Goal: Information Seeking & Learning: Learn about a topic

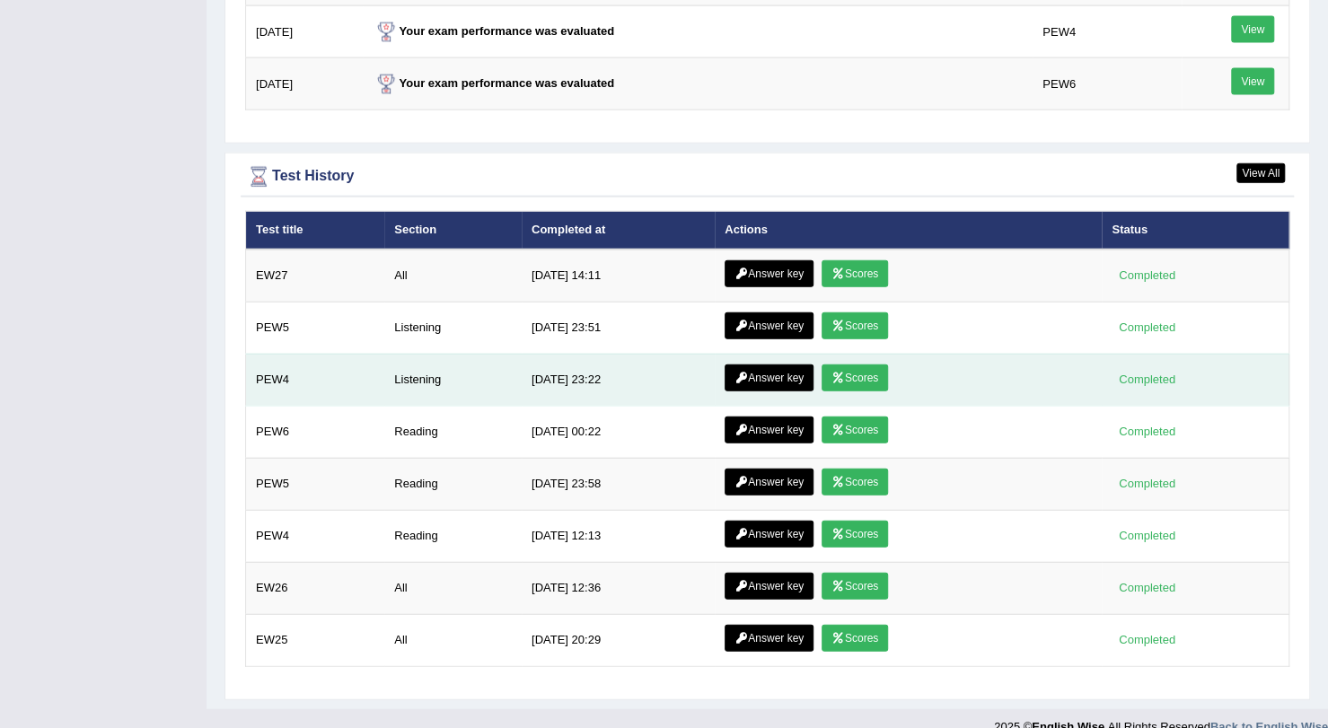
scroll to position [2358, 0]
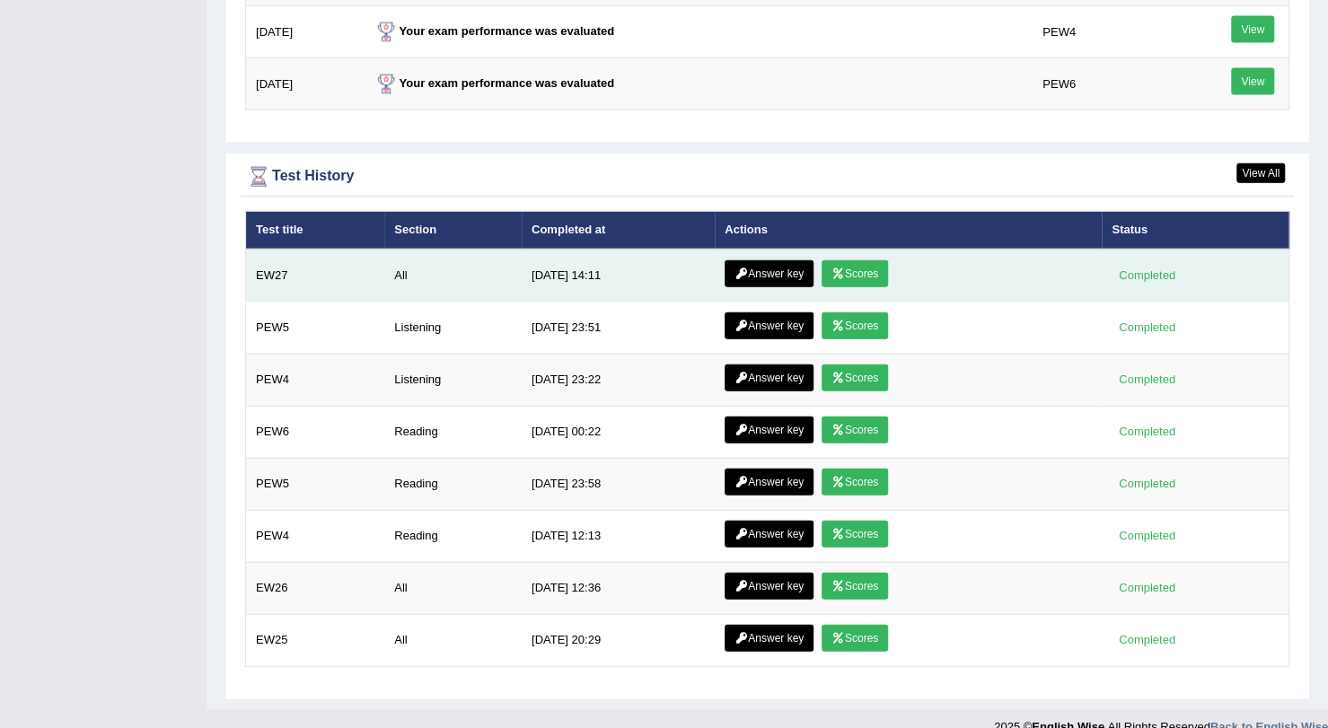
click at [852, 263] on link "Scores" at bounding box center [855, 273] width 66 height 27
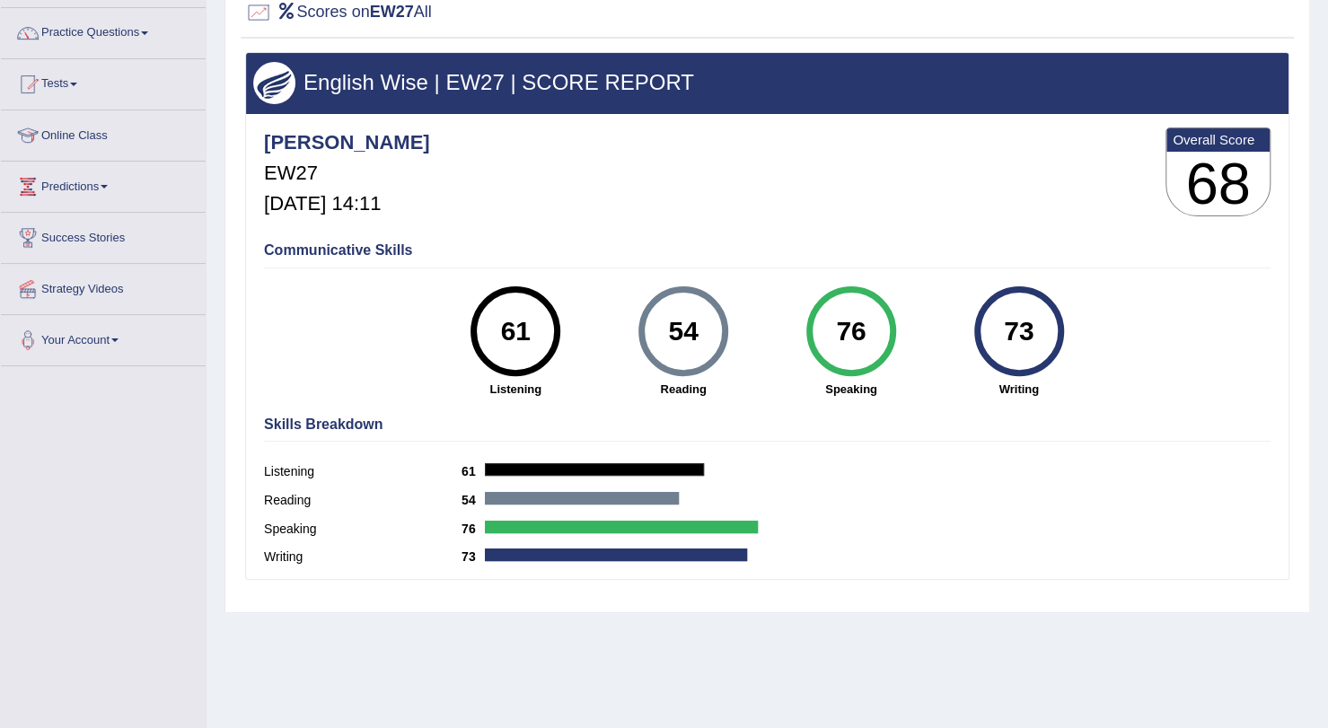
scroll to position [131, 0]
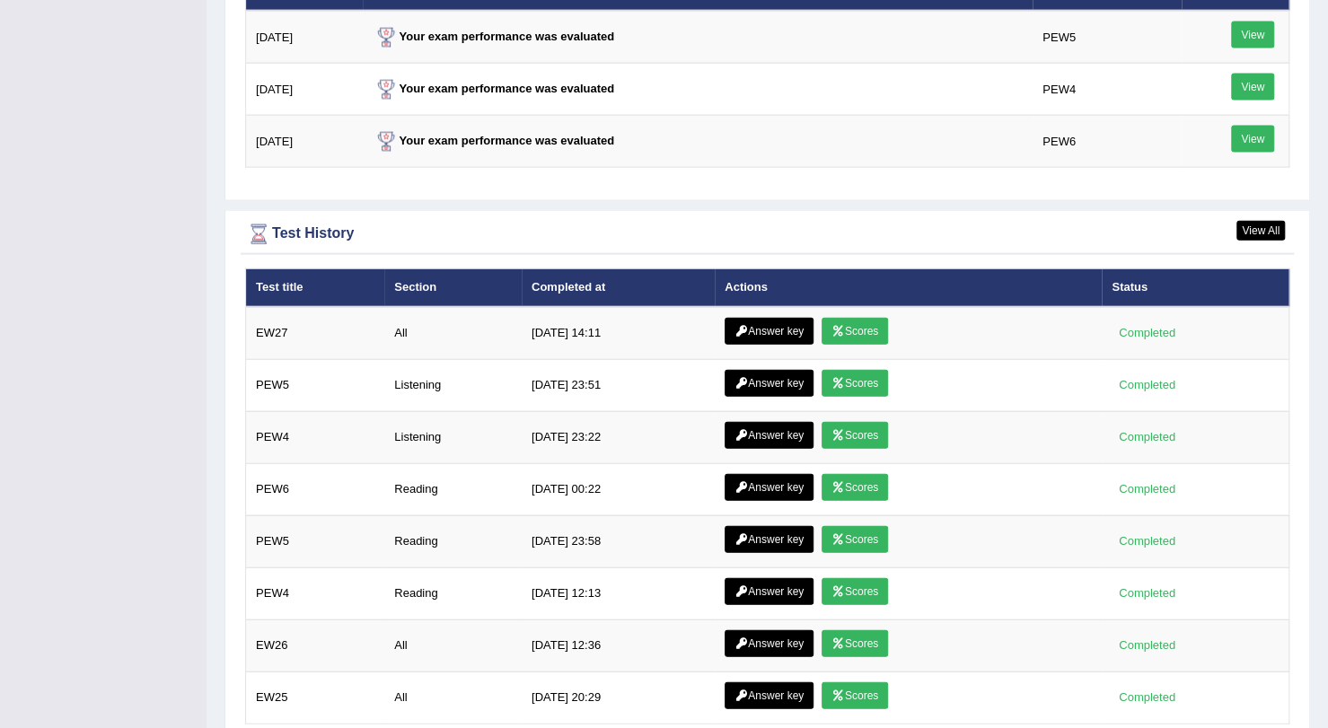
scroll to position [2367, 0]
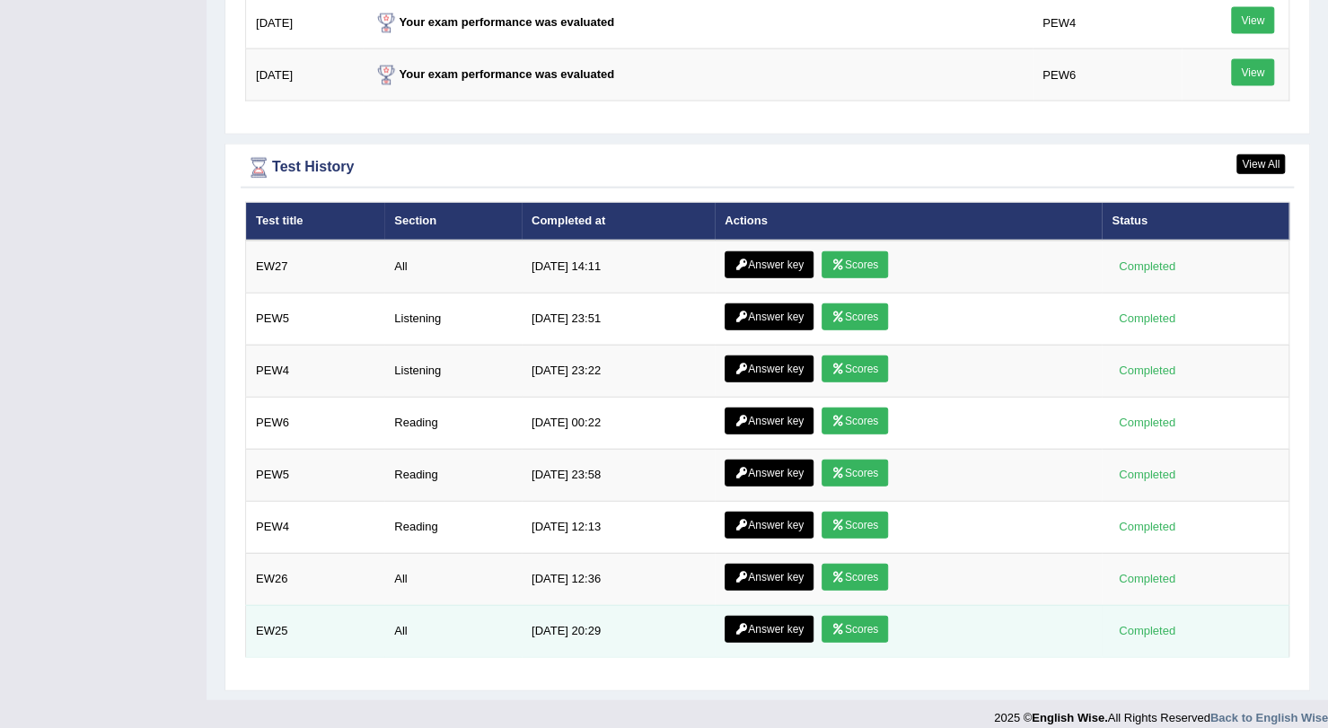
click at [860, 616] on link "Scores" at bounding box center [855, 629] width 66 height 27
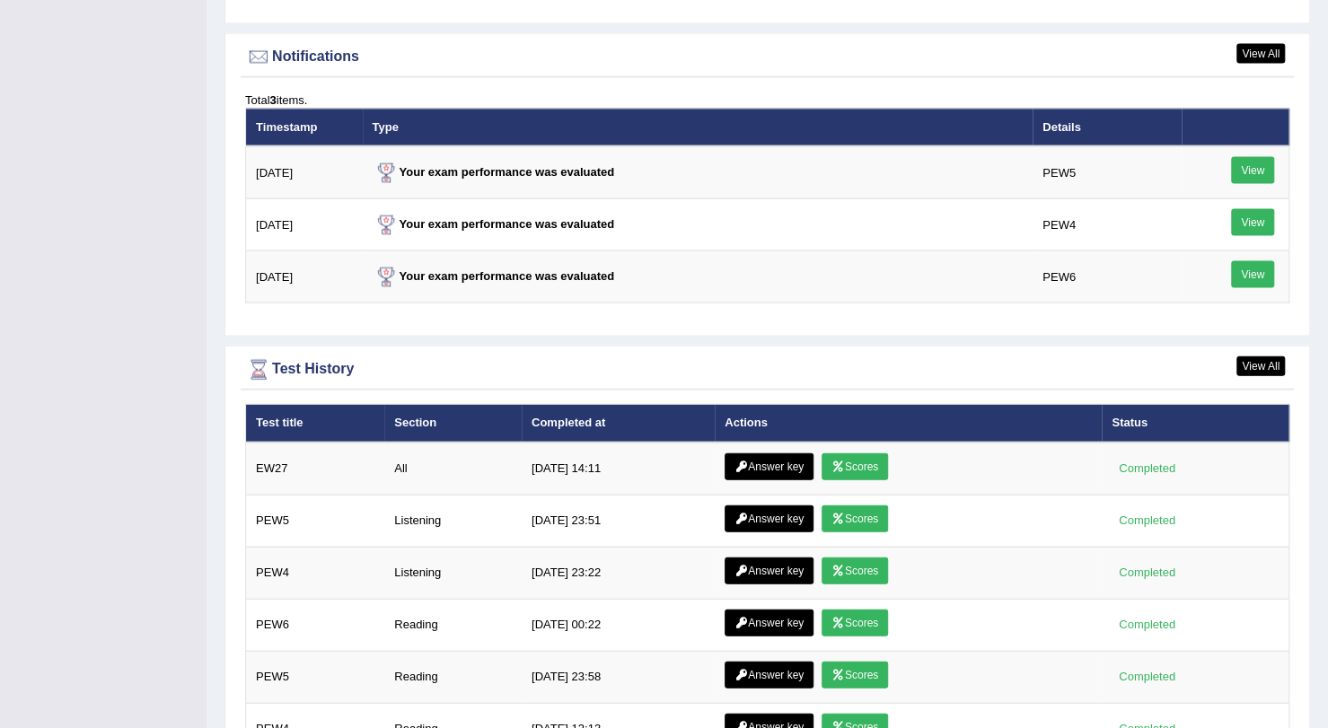
scroll to position [2367, 0]
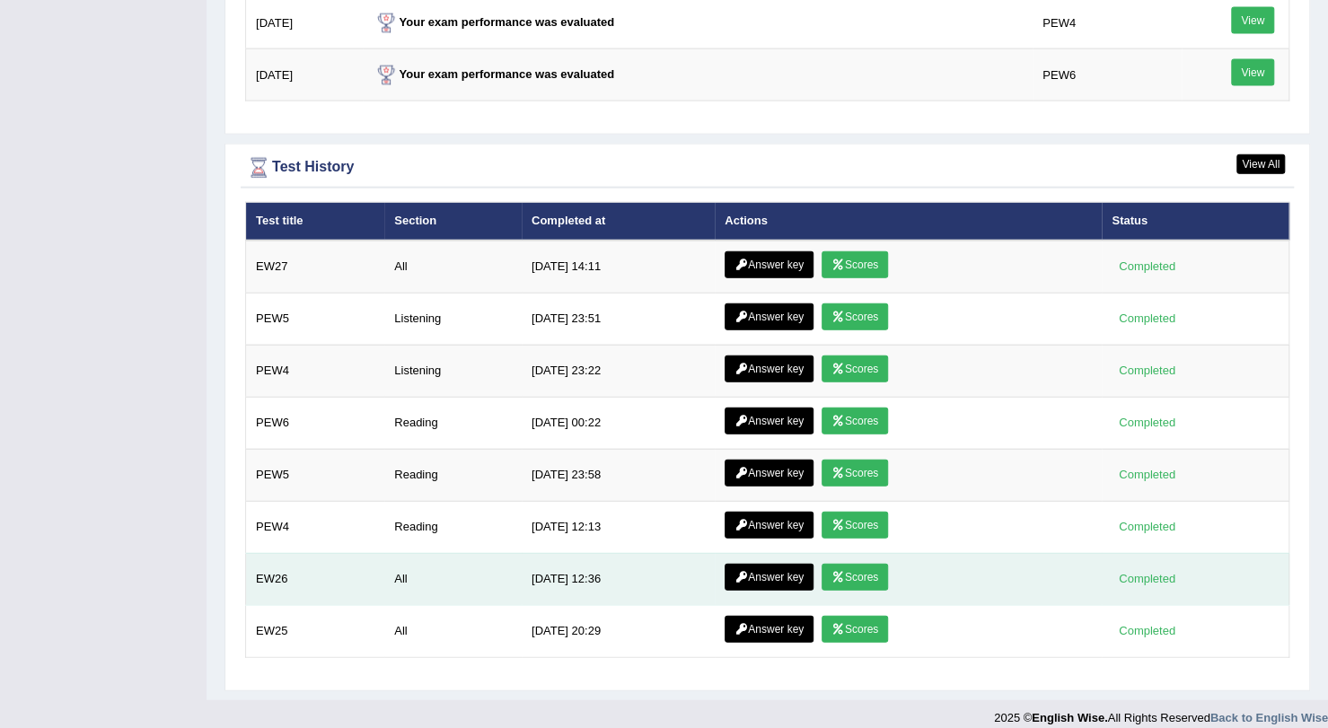
click at [851, 565] on link "Scores" at bounding box center [855, 577] width 66 height 27
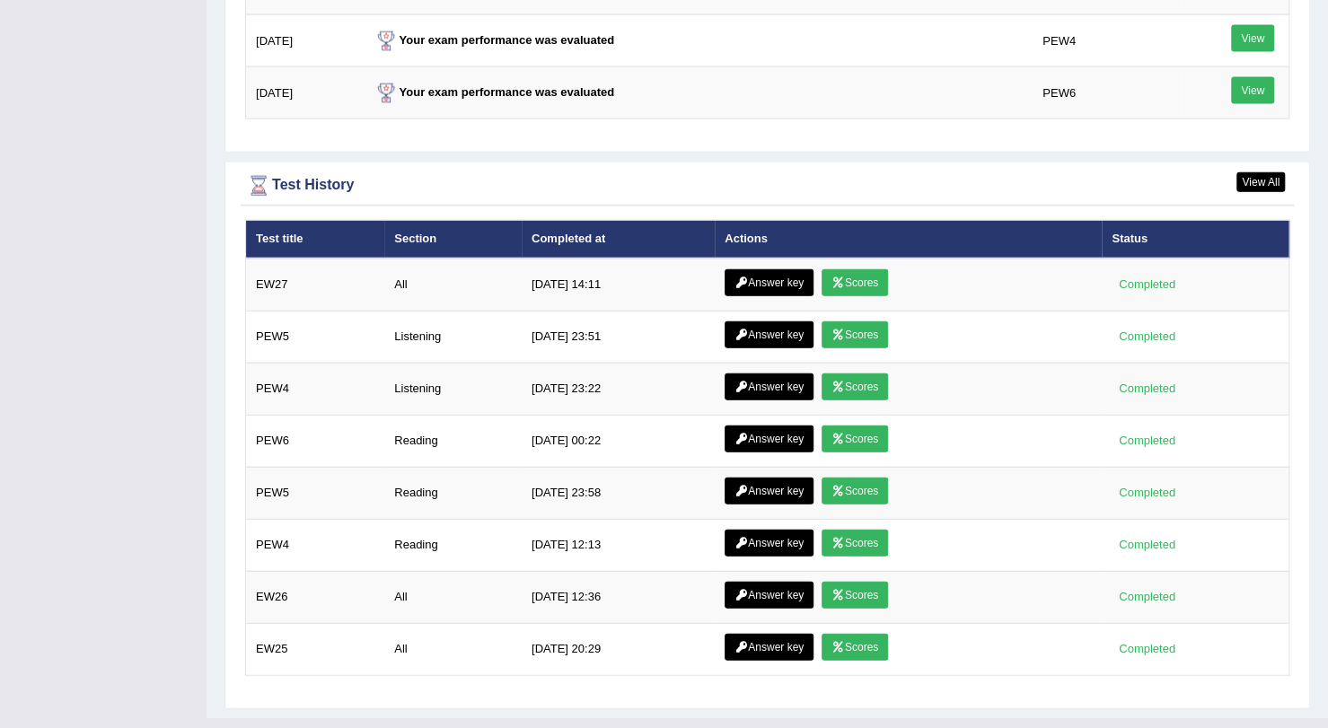
scroll to position [2349, 0]
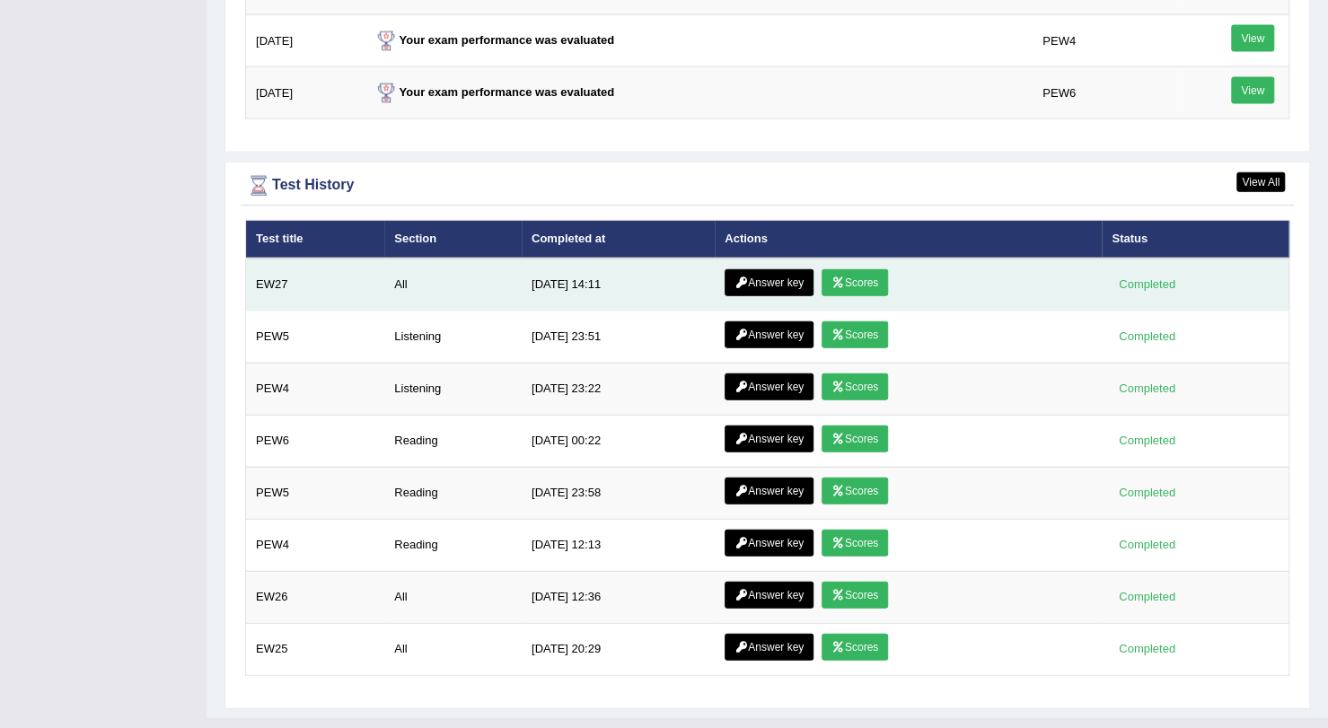
click at [841, 269] on link "Scores" at bounding box center [855, 282] width 66 height 27
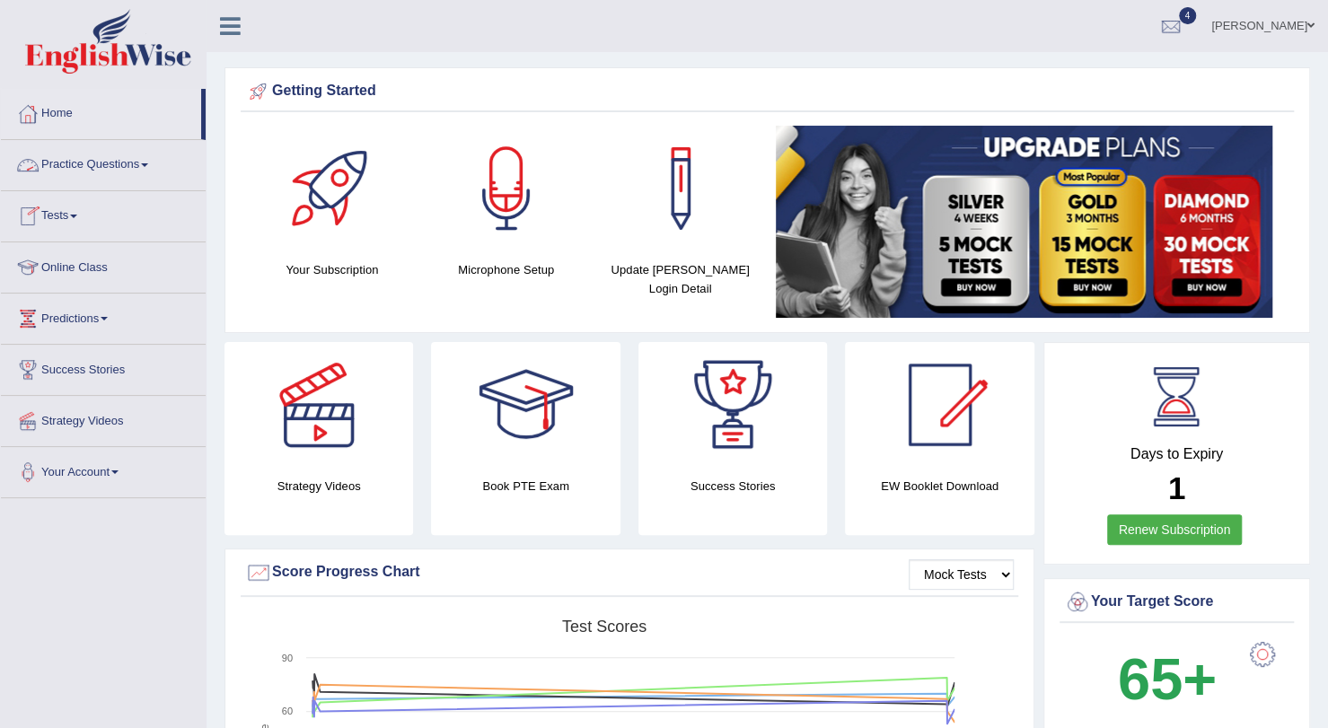
click at [48, 216] on link "Tests" at bounding box center [103, 213] width 205 height 45
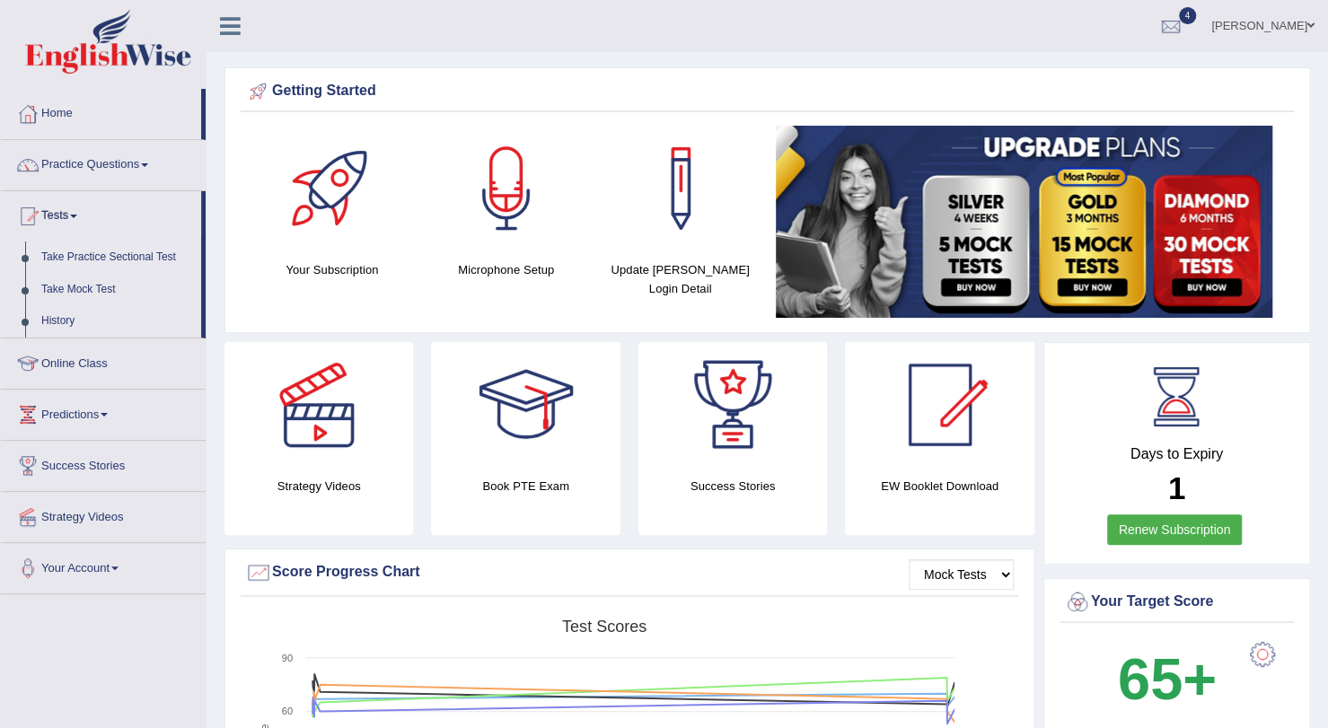
click at [75, 254] on link "Take Practice Sectional Test" at bounding box center [117, 258] width 168 height 32
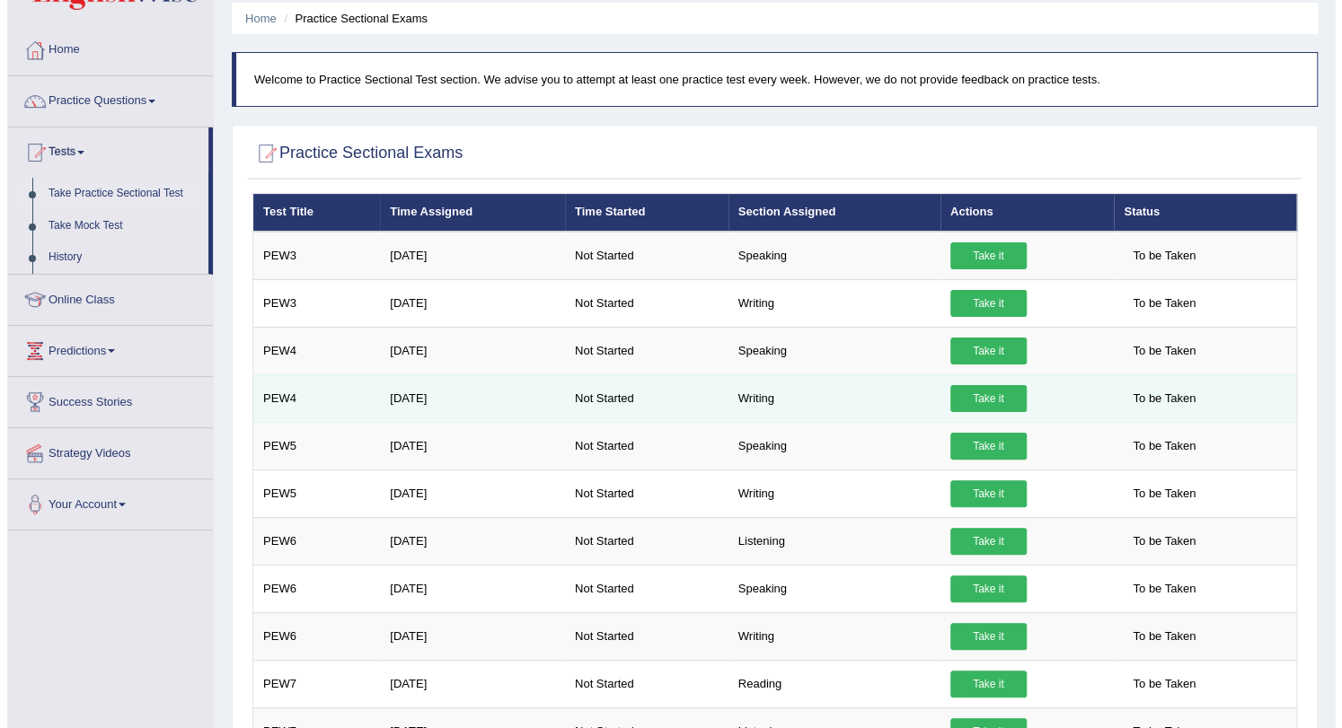
scroll to position [65, 0]
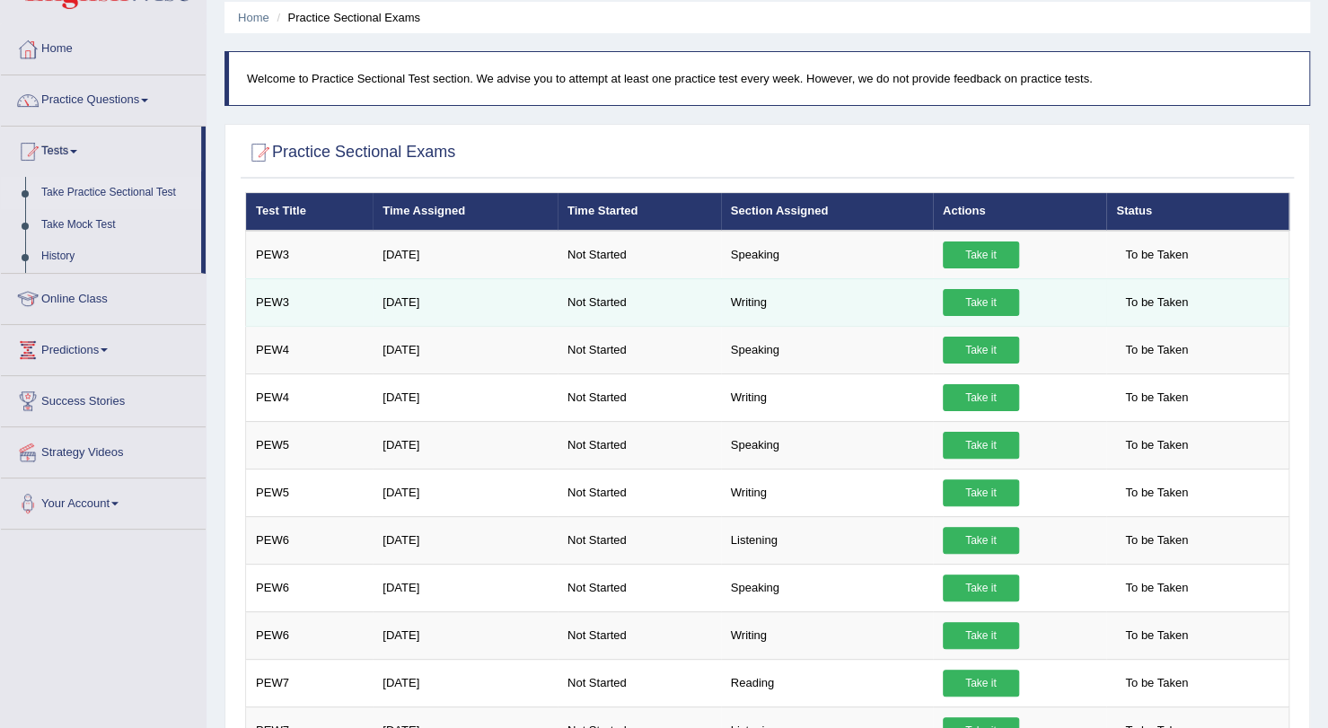
click at [979, 301] on link "Take it" at bounding box center [981, 302] width 76 height 27
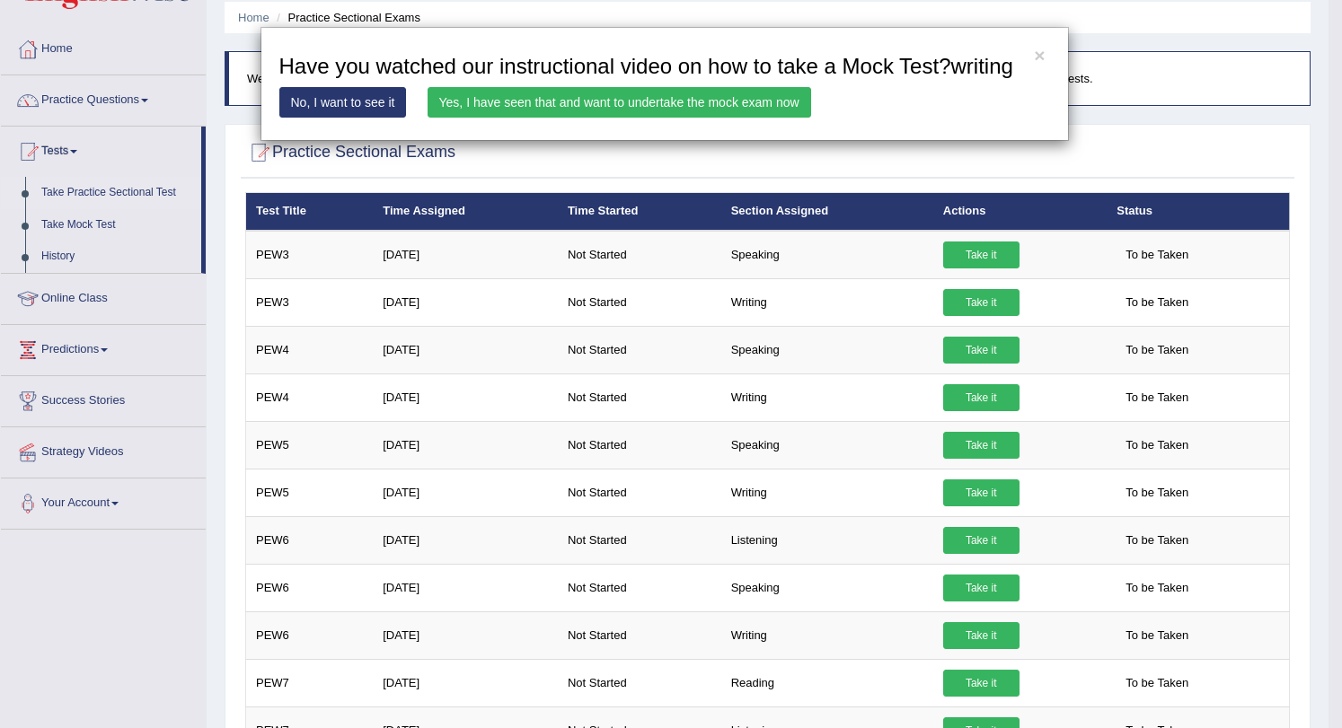
click at [566, 103] on link "Yes, I have seen that and want to undertake the mock exam now" at bounding box center [618, 102] width 383 height 31
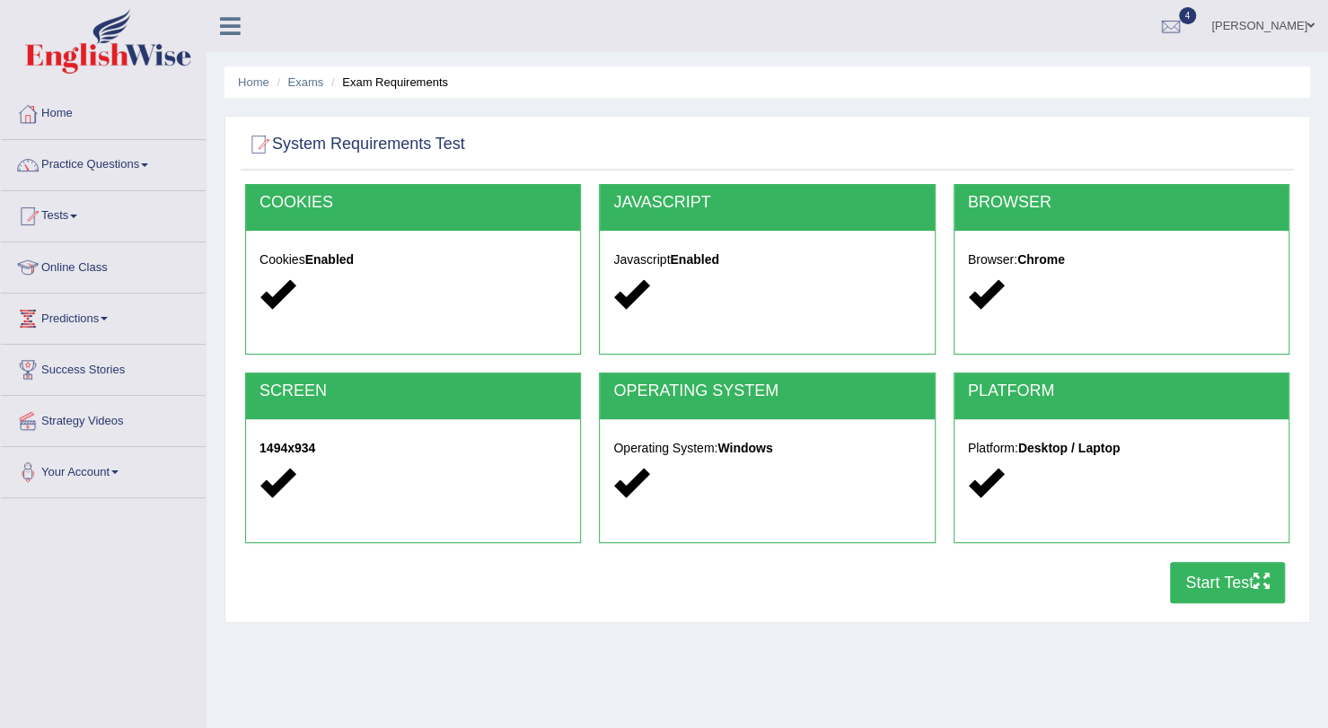
click at [1209, 578] on button "Start Test" at bounding box center [1227, 582] width 115 height 41
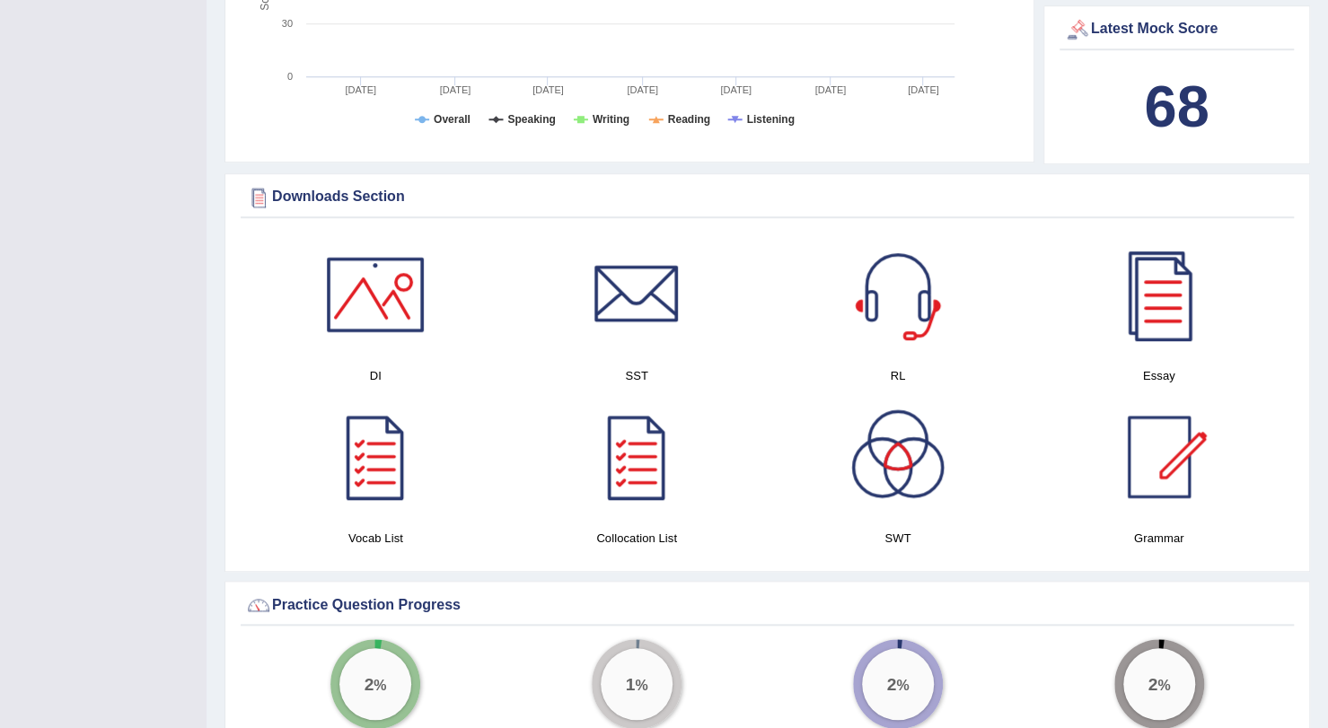
scroll to position [368, 0]
